Goal: Connect with others: Connect with others

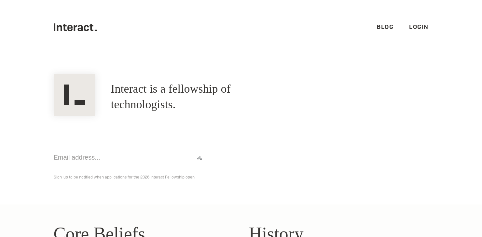
click at [385, 28] on link "Blog" at bounding box center [385, 26] width 17 height 7
click at [422, 25] on link "Login" at bounding box center [419, 26] width 20 height 7
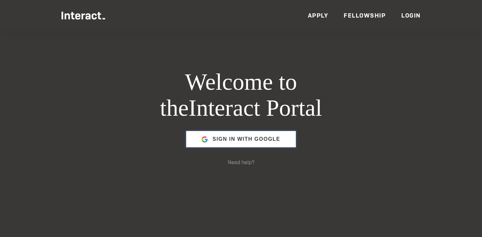
click at [249, 137] on span "Sign in with Google" at bounding box center [247, 140] width 68 height 16
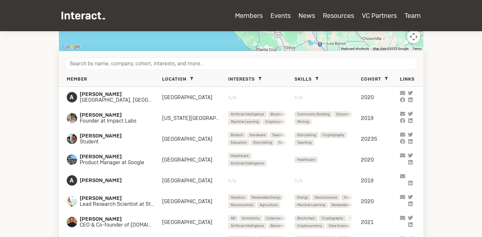
scroll to position [266, 0]
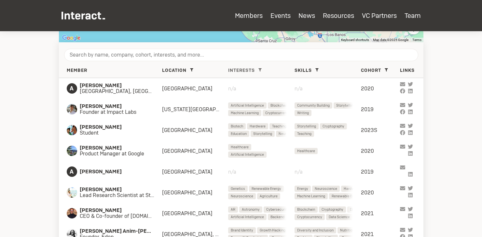
click at [262, 69] on icon at bounding box center [260, 69] width 3 height 3
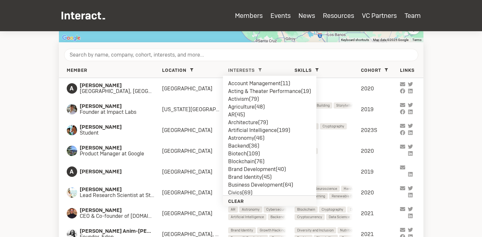
click at [251, 132] on li "Artificial Intelligence ( 199 )" at bounding box center [269, 131] width 83 height 8
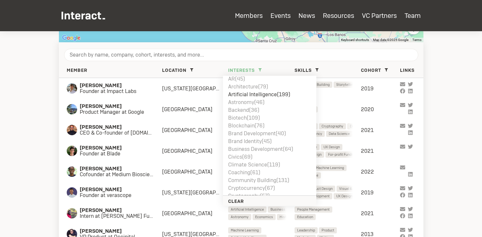
scroll to position [36, 0]
click at [244, 127] on li "Blockchain ( 76 )" at bounding box center [269, 126] width 83 height 8
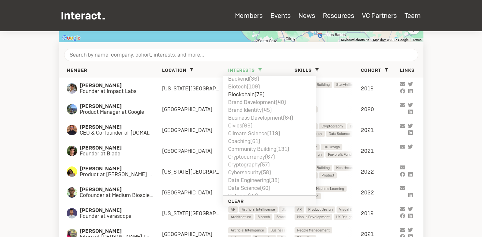
scroll to position [69, 0]
click at [251, 155] on li "Cryptocurrency ( 67 )" at bounding box center [269, 156] width 83 height 8
click at [466, 110] on section "Members Search for members who are in your city with the Map view. Add your loc…" at bounding box center [241, 31] width 482 height 532
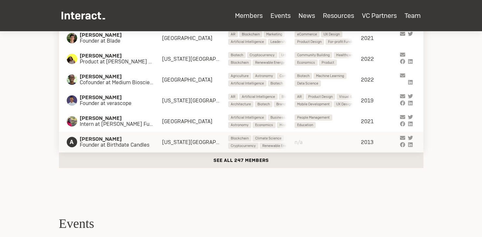
scroll to position [380, 0]
click at [240, 160] on button "See all 247 members" at bounding box center [241, 160] width 365 height 16
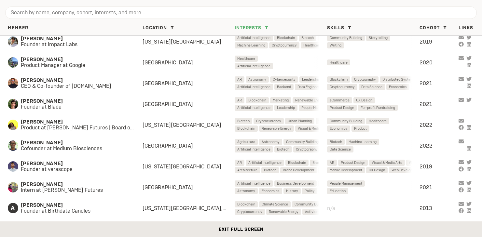
scroll to position [0, 0]
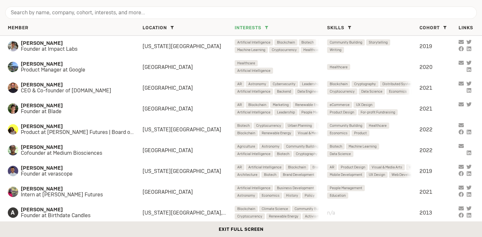
click at [231, 234] on button "Exit full screen" at bounding box center [241, 230] width 482 height 16
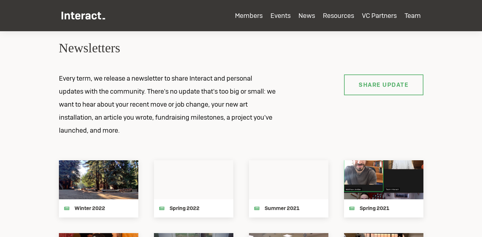
scroll to position [974, 0]
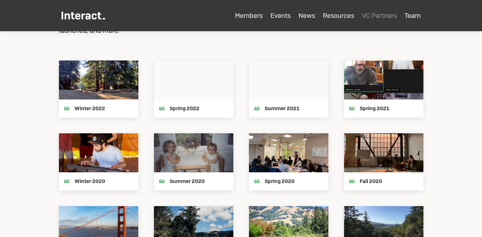
click at [388, 13] on link "VC Partners" at bounding box center [379, 15] width 35 height 8
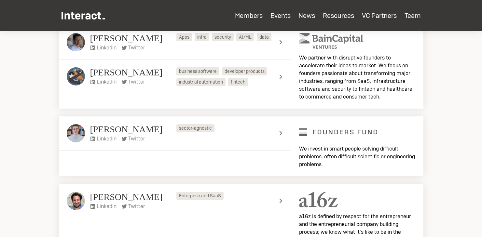
scroll to position [2036, 0]
